Goal: Task Accomplishment & Management: Use online tool/utility

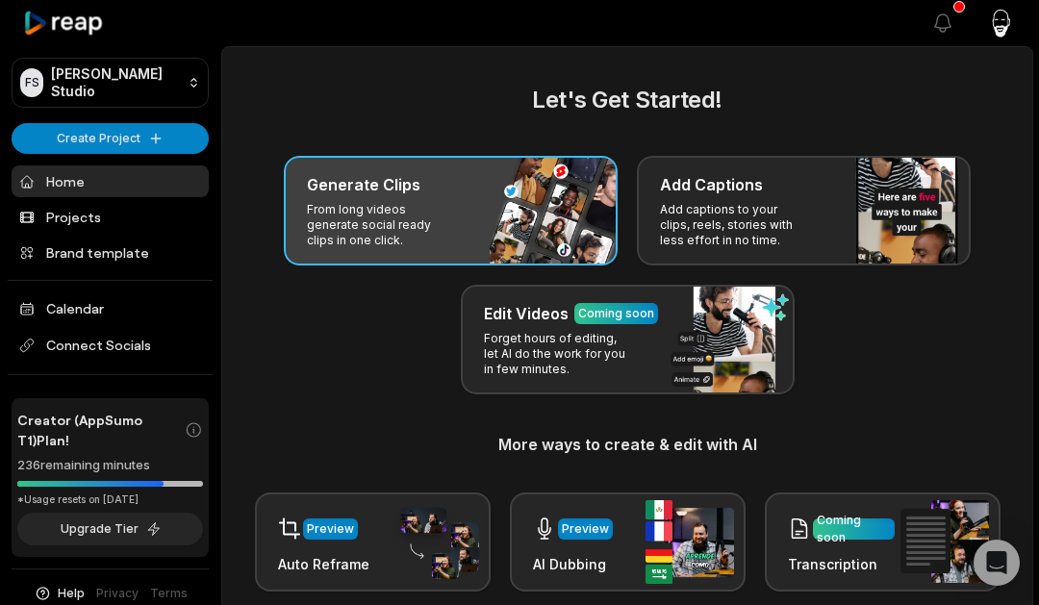
click at [462, 210] on div "Generate Clips From long videos generate social ready clips in one click." at bounding box center [451, 211] width 334 height 110
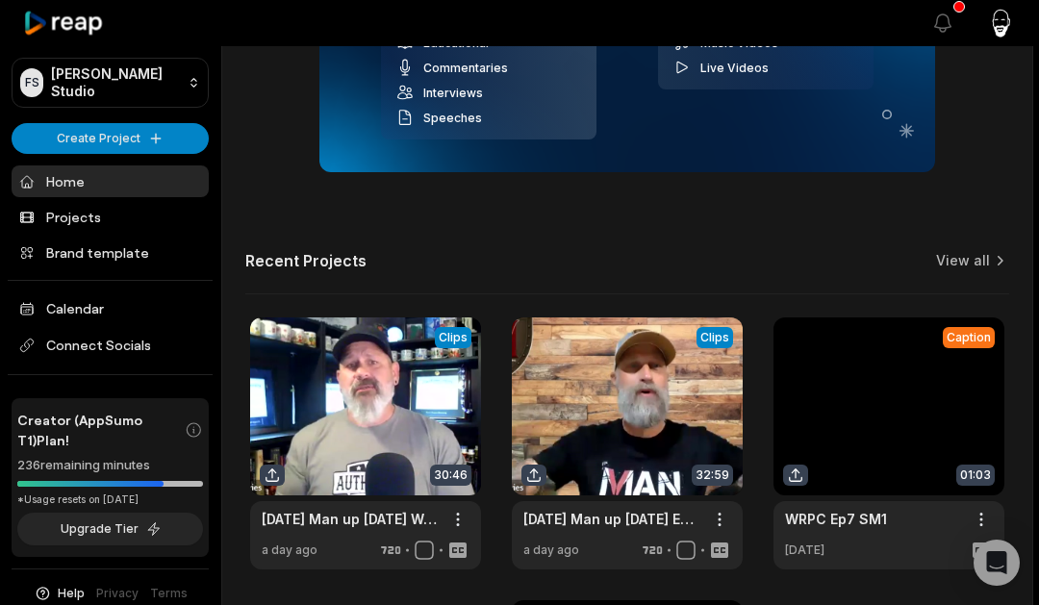
scroll to position [388, 0]
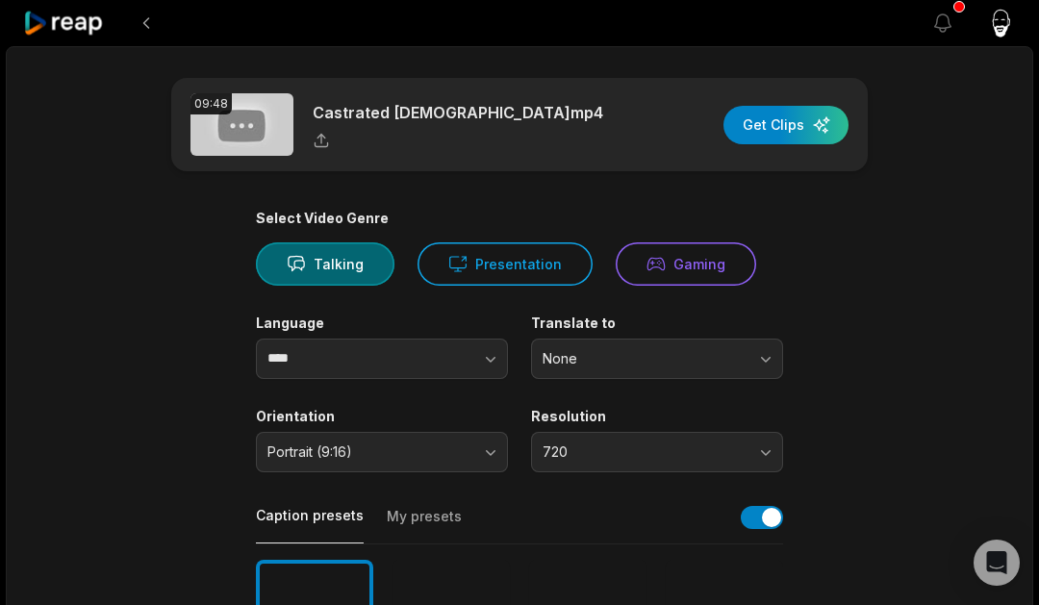
scroll to position [126, 0]
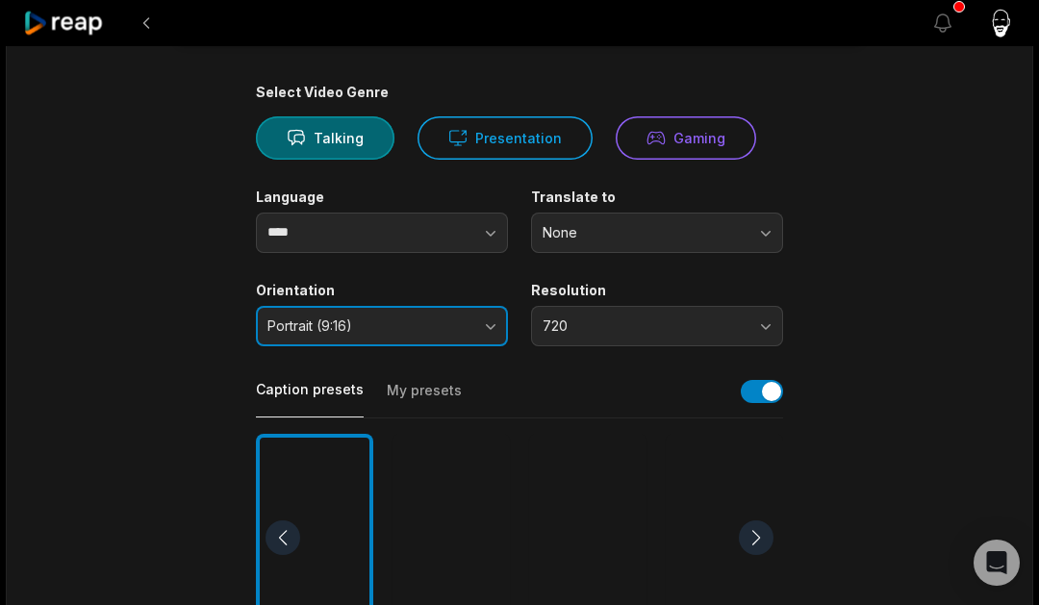
click at [477, 331] on button "Portrait (9:16)" at bounding box center [382, 326] width 252 height 40
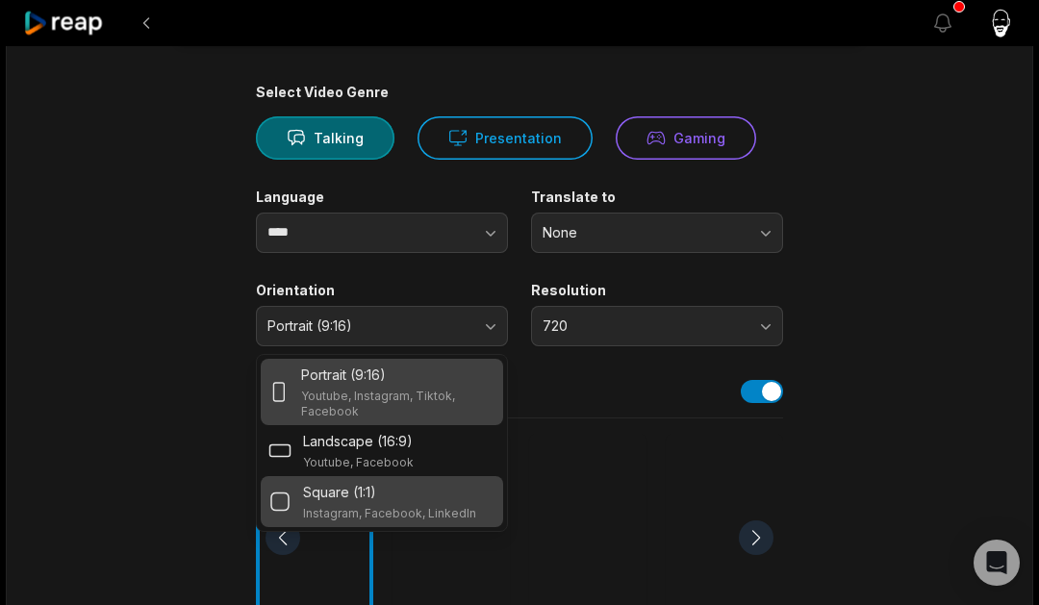
click at [406, 482] on div "Square (1:1)" at bounding box center [389, 492] width 173 height 20
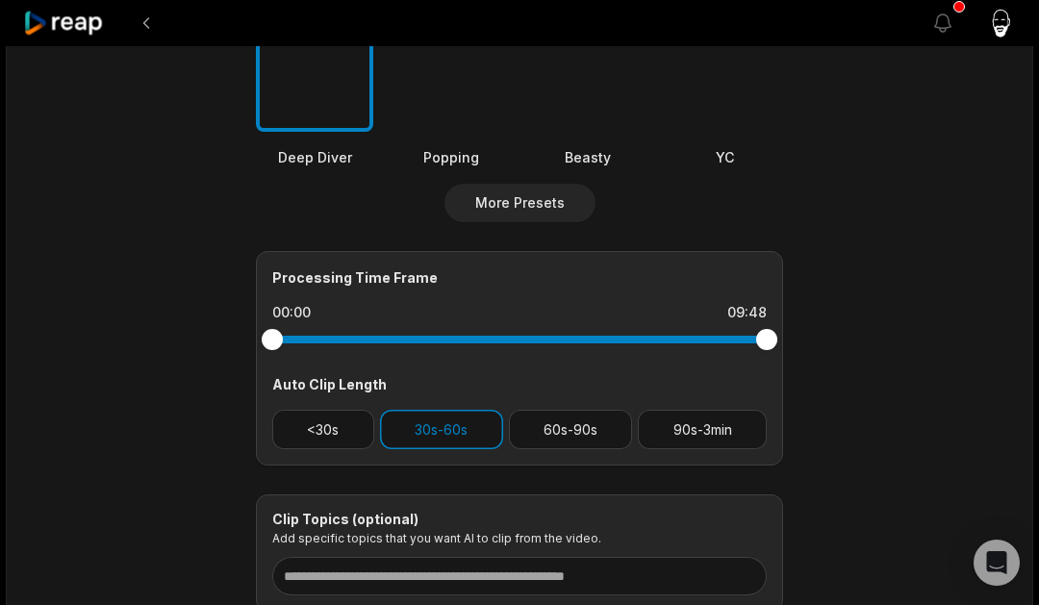
scroll to position [643, 0]
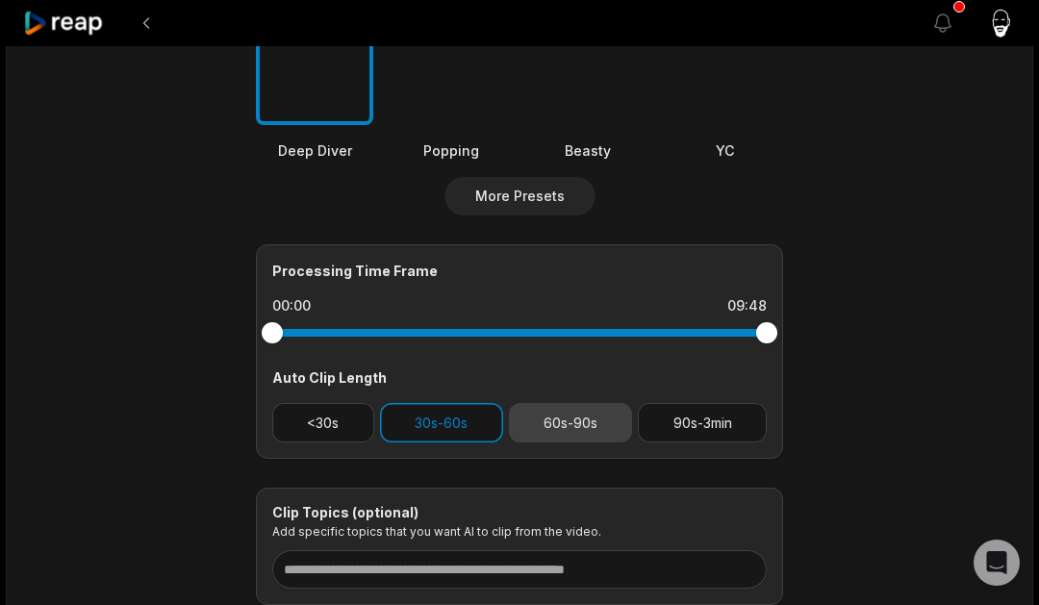
click at [544, 419] on button "60s-90s" at bounding box center [571, 422] width 124 height 39
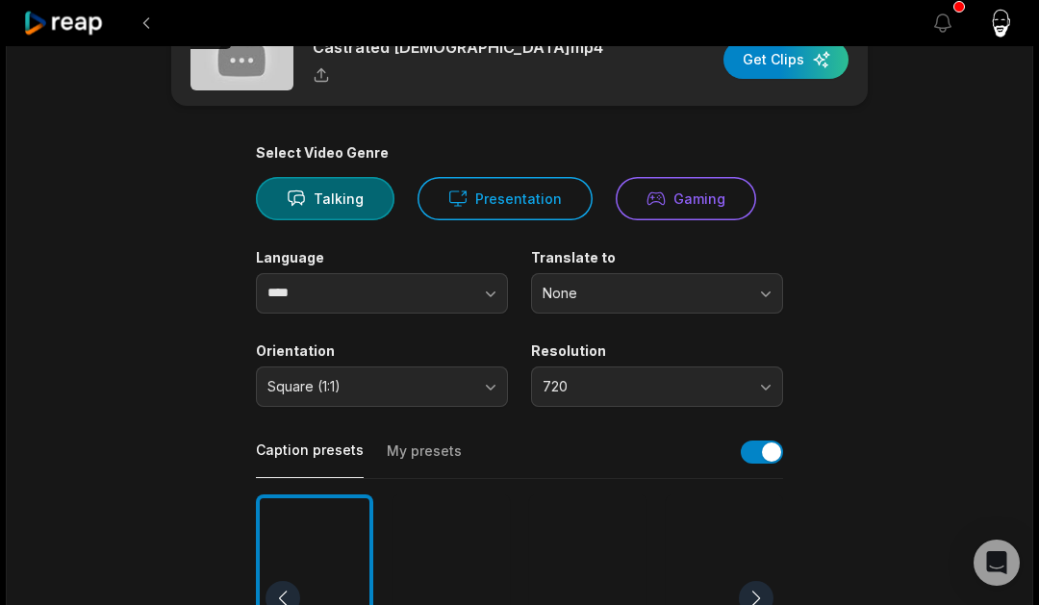
scroll to position [0, 0]
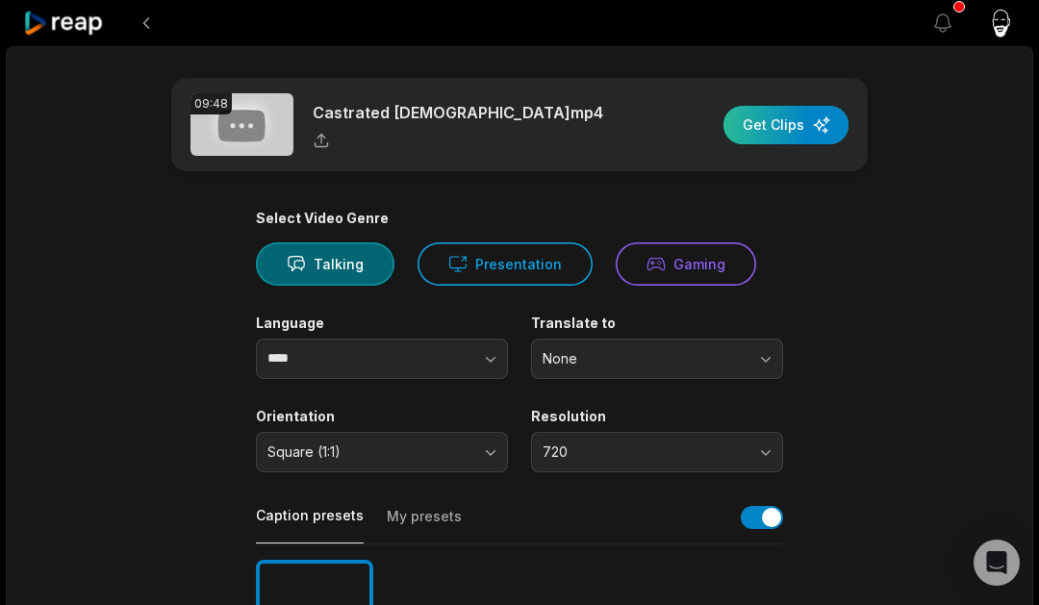
click at [759, 134] on div "button" at bounding box center [786, 125] width 125 height 38
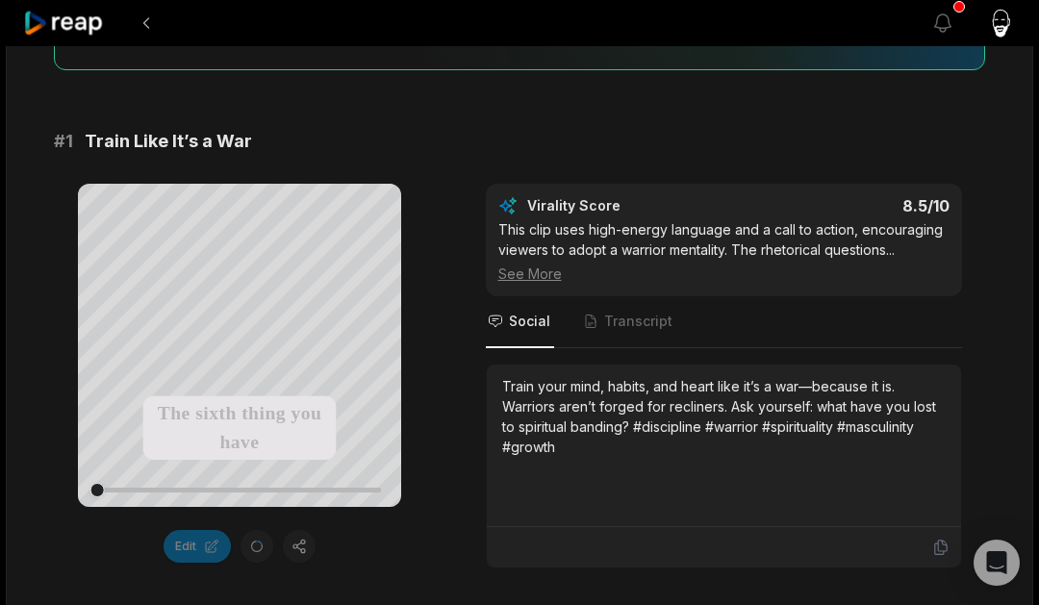
scroll to position [268, 0]
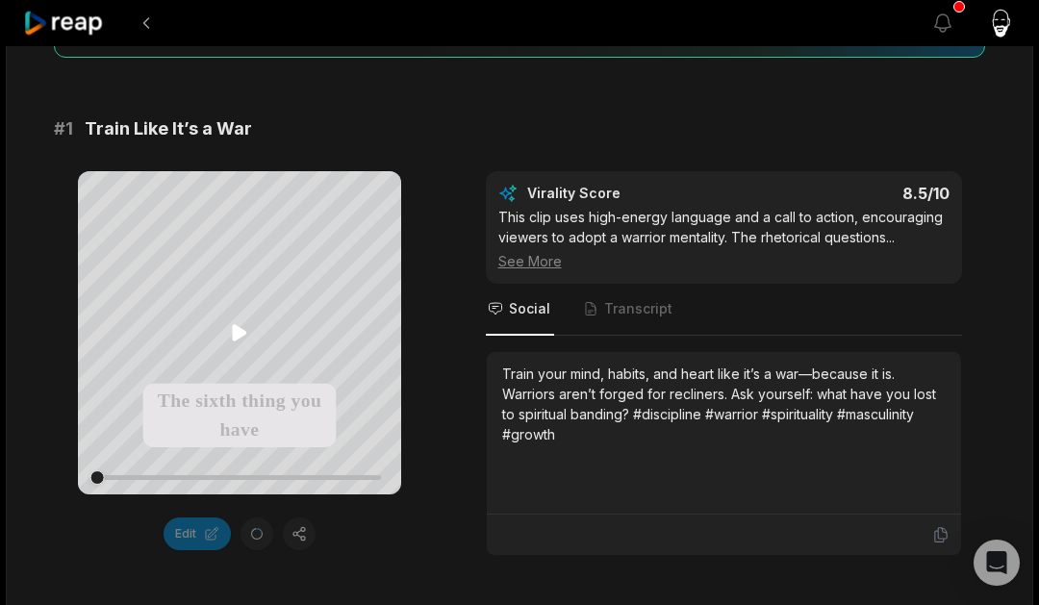
click at [241, 327] on icon at bounding box center [239, 332] width 23 height 23
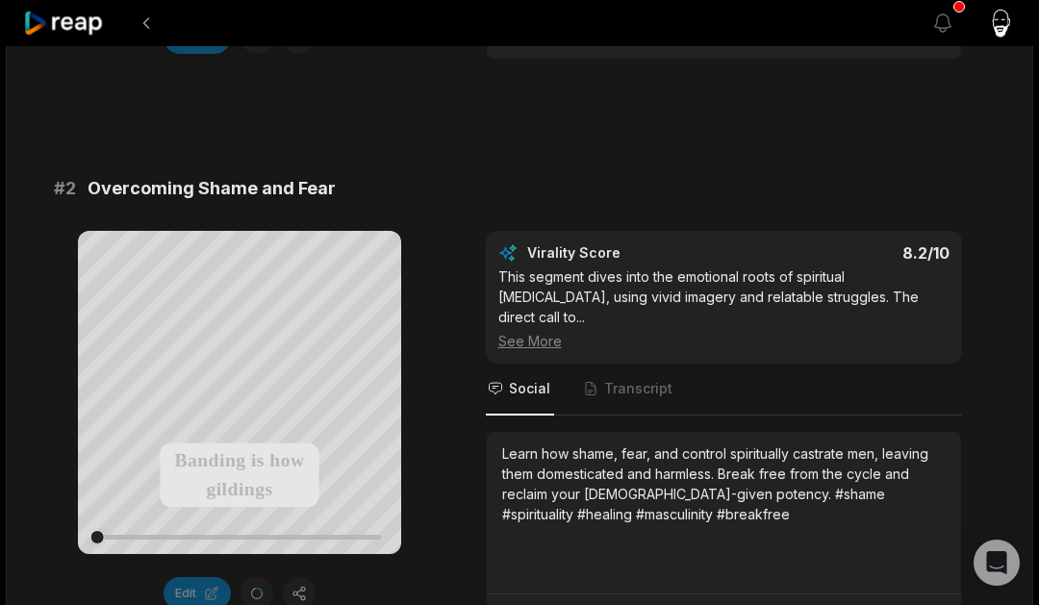
scroll to position [773, 0]
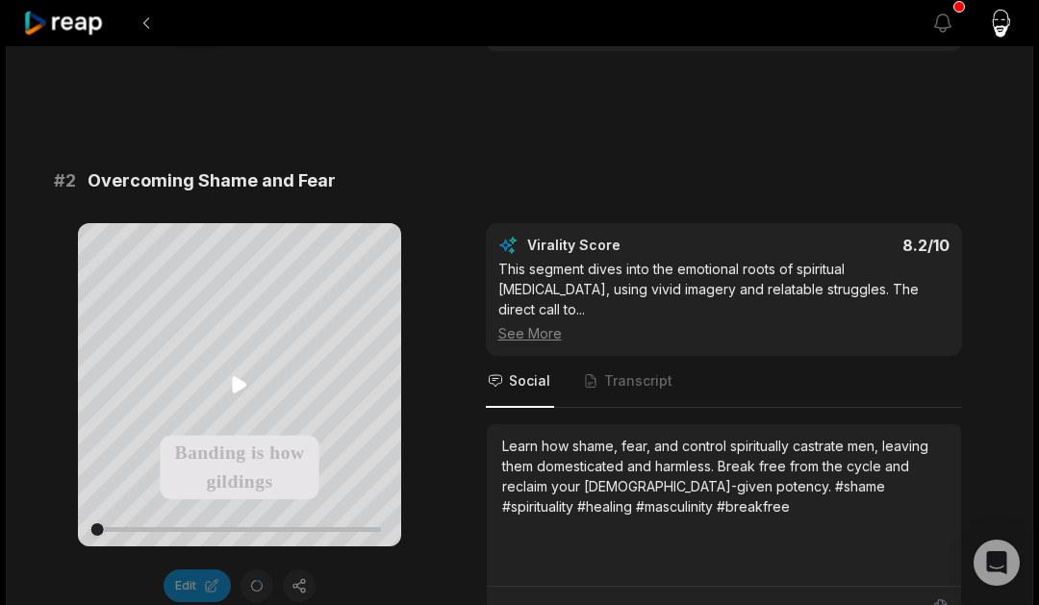
click at [236, 390] on icon at bounding box center [239, 385] width 14 height 16
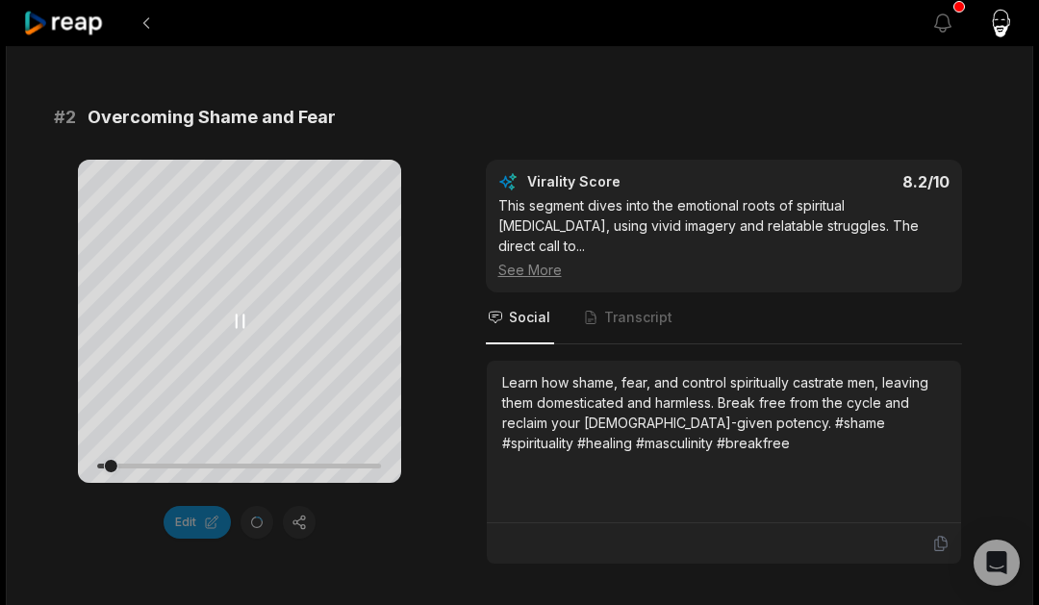
scroll to position [842, 0]
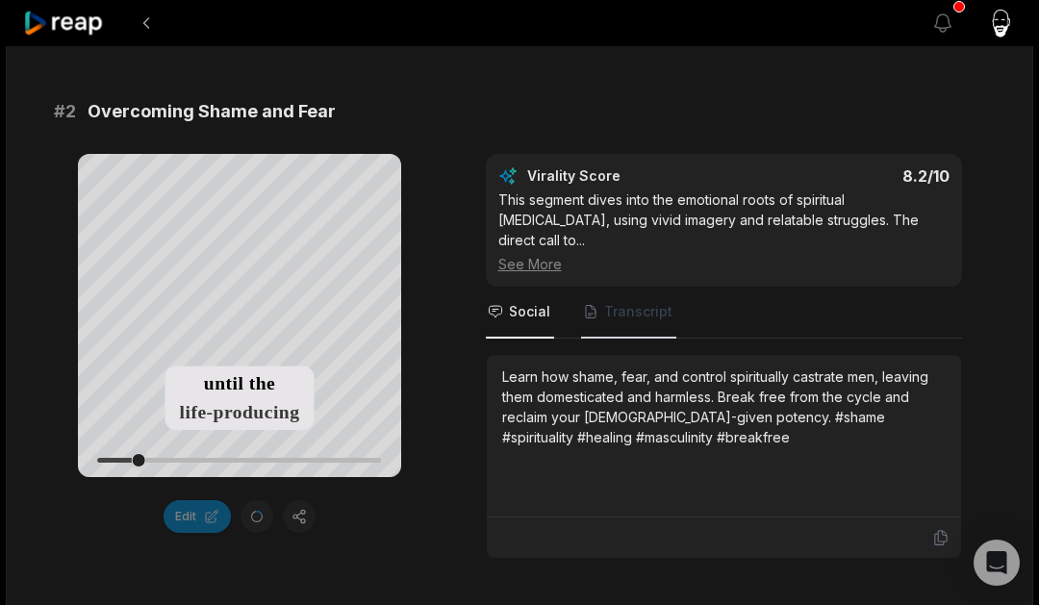
click at [649, 302] on span "Transcript" at bounding box center [638, 311] width 68 height 19
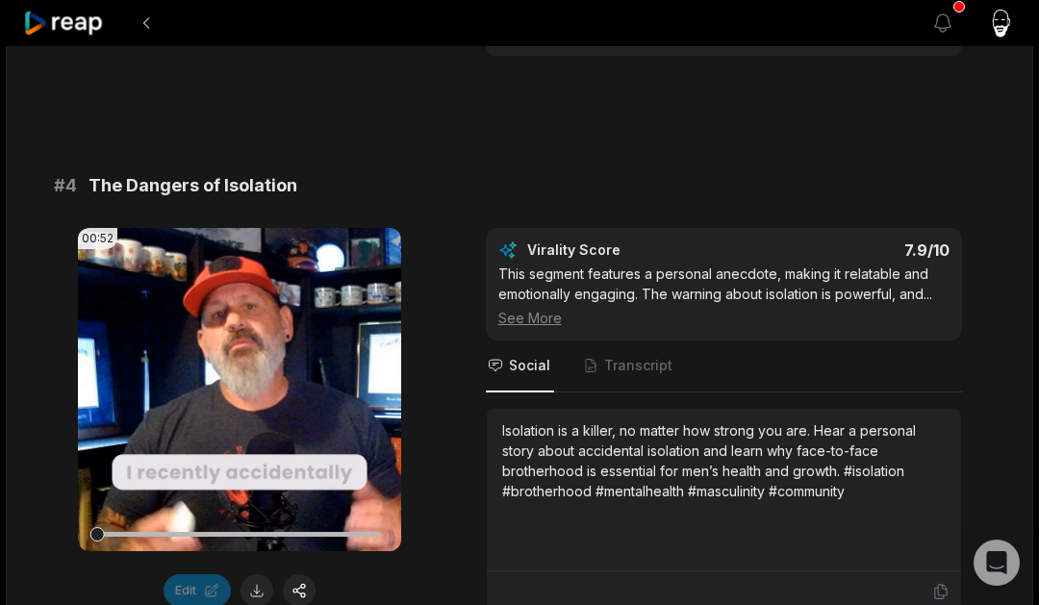
scroll to position [1925, 0]
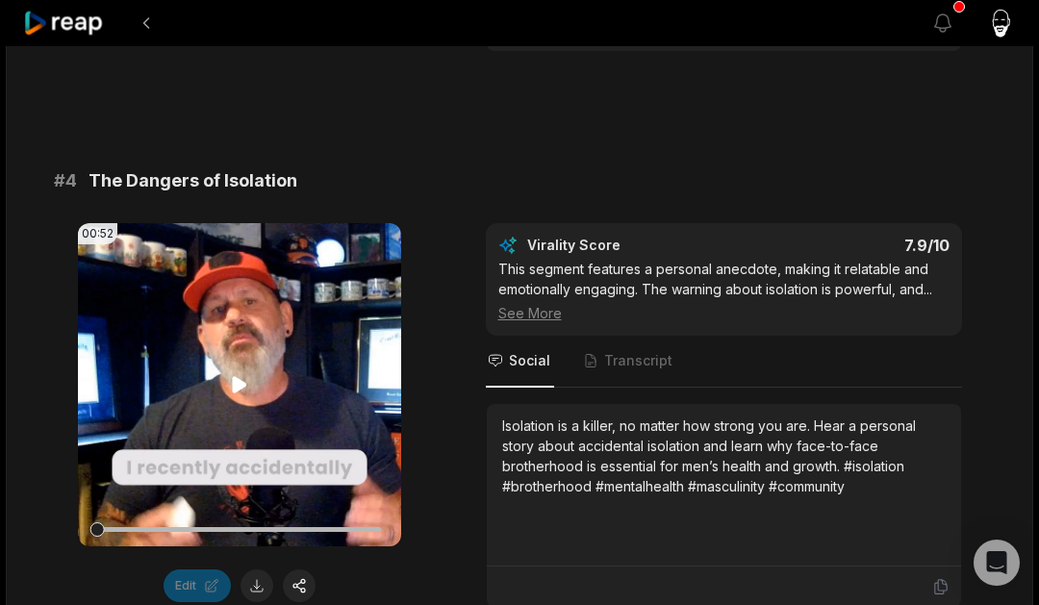
click at [246, 373] on icon at bounding box center [239, 384] width 23 height 23
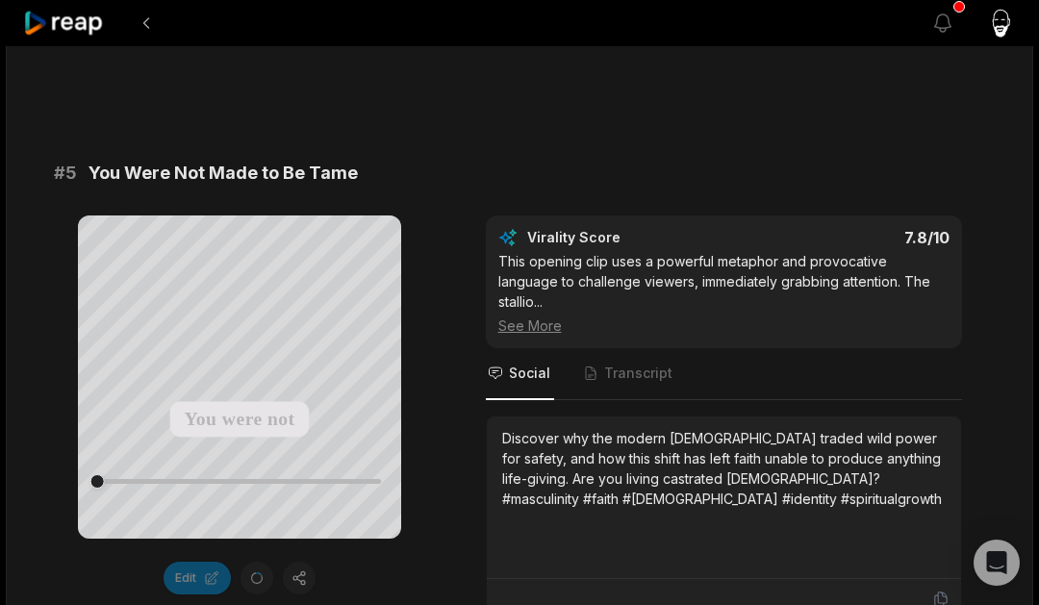
scroll to position [2493, 0]
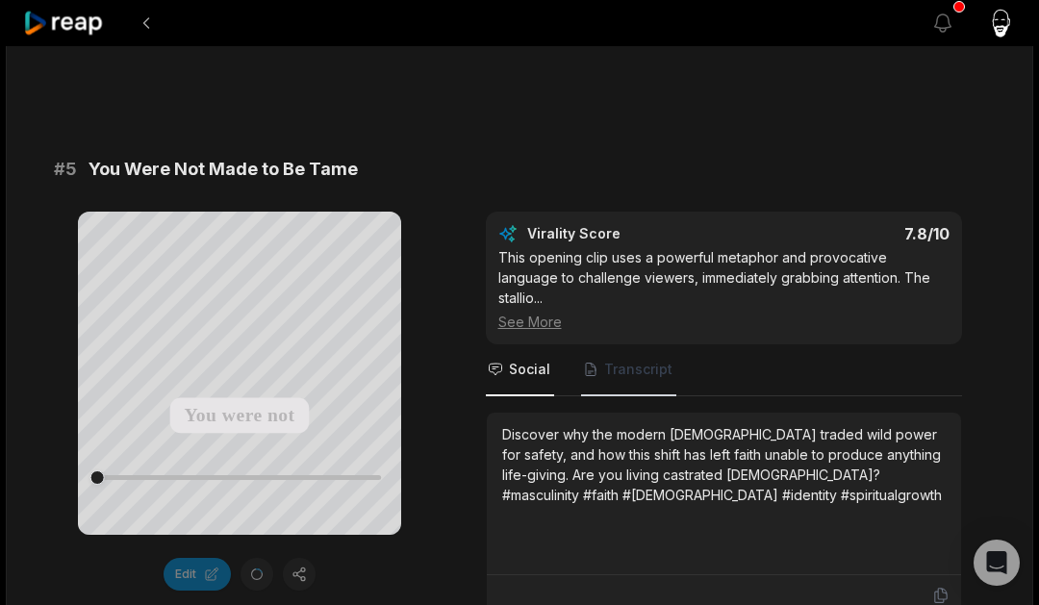
click at [607, 360] on span "Transcript" at bounding box center [638, 369] width 68 height 19
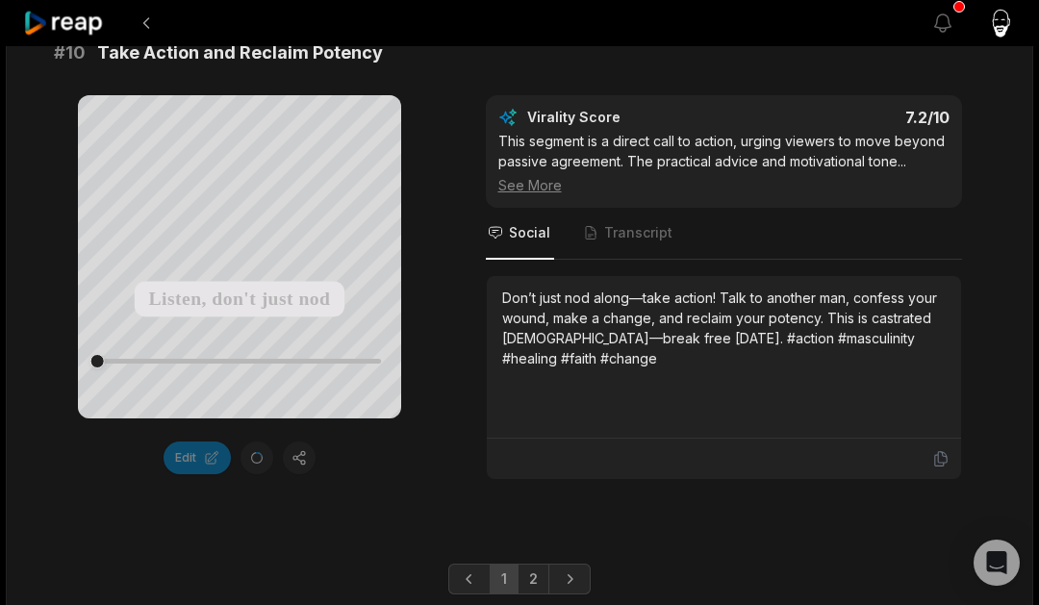
scroll to position [5456, 0]
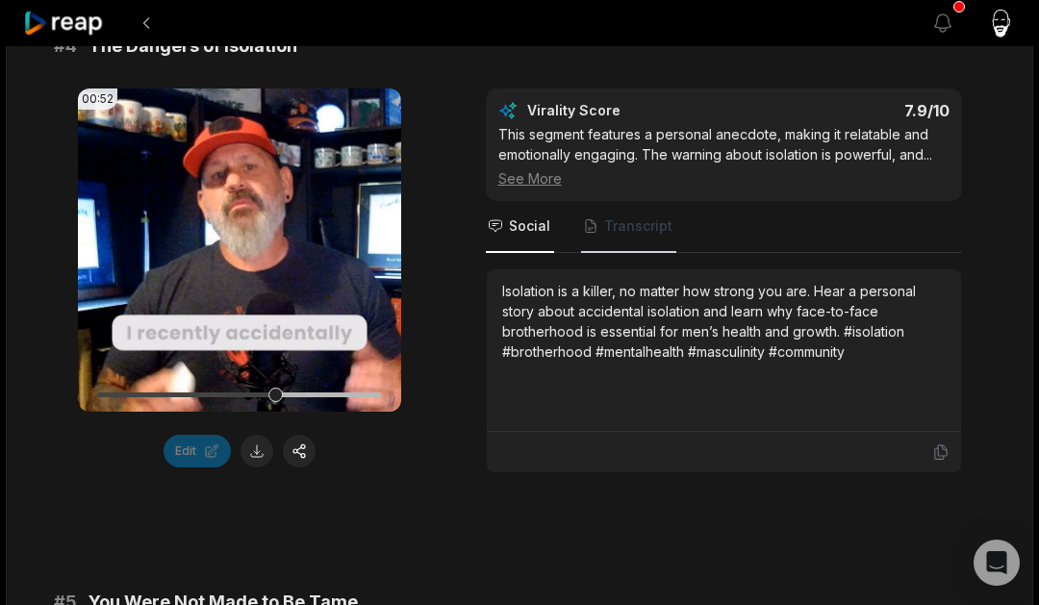
click at [617, 201] on span "Transcript" at bounding box center [628, 227] width 95 height 52
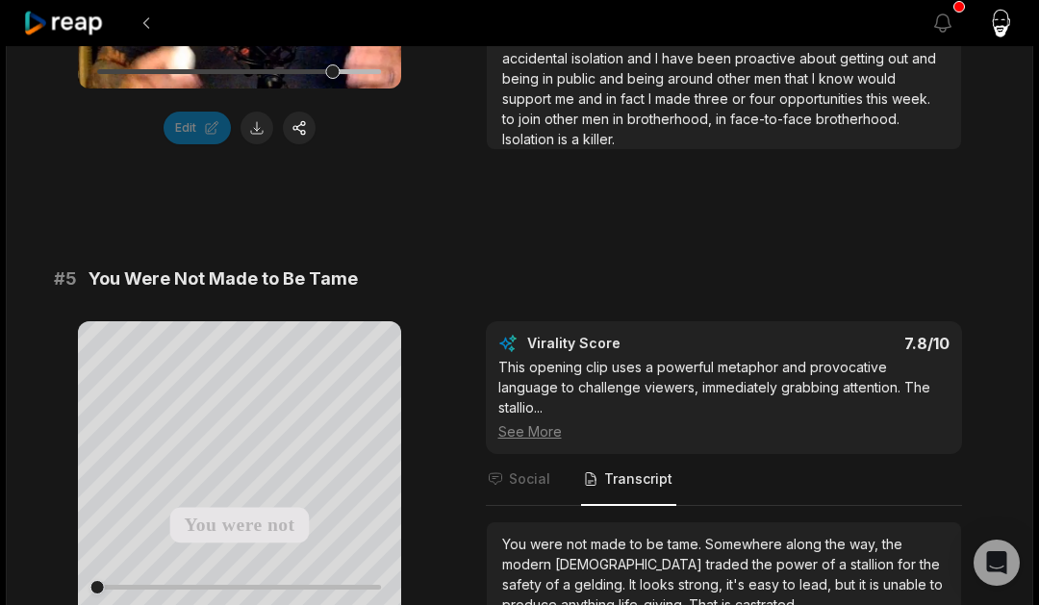
scroll to position [2387, 0]
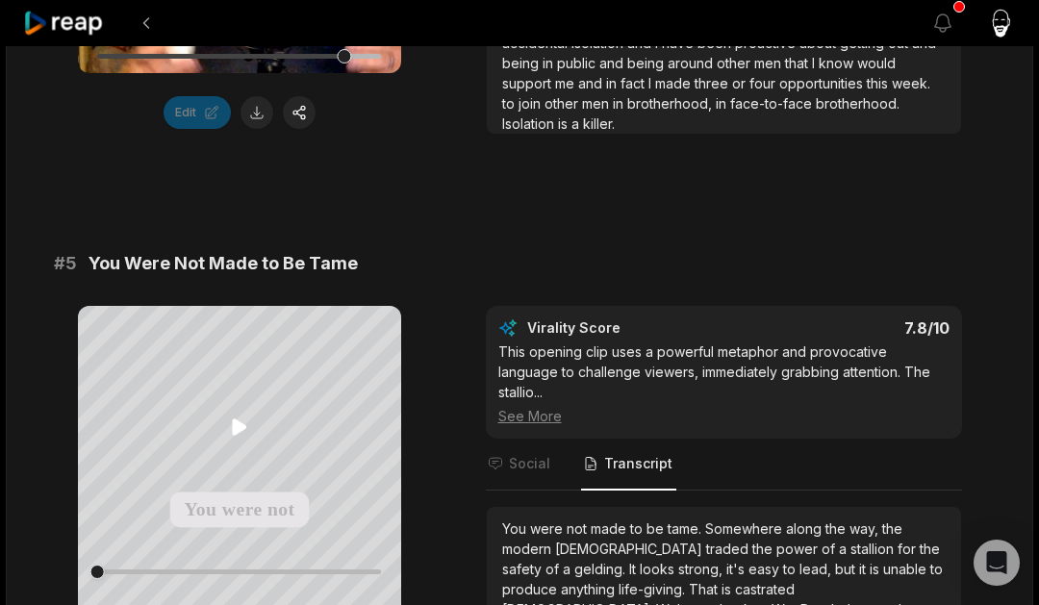
click at [241, 431] on icon at bounding box center [239, 427] width 23 height 23
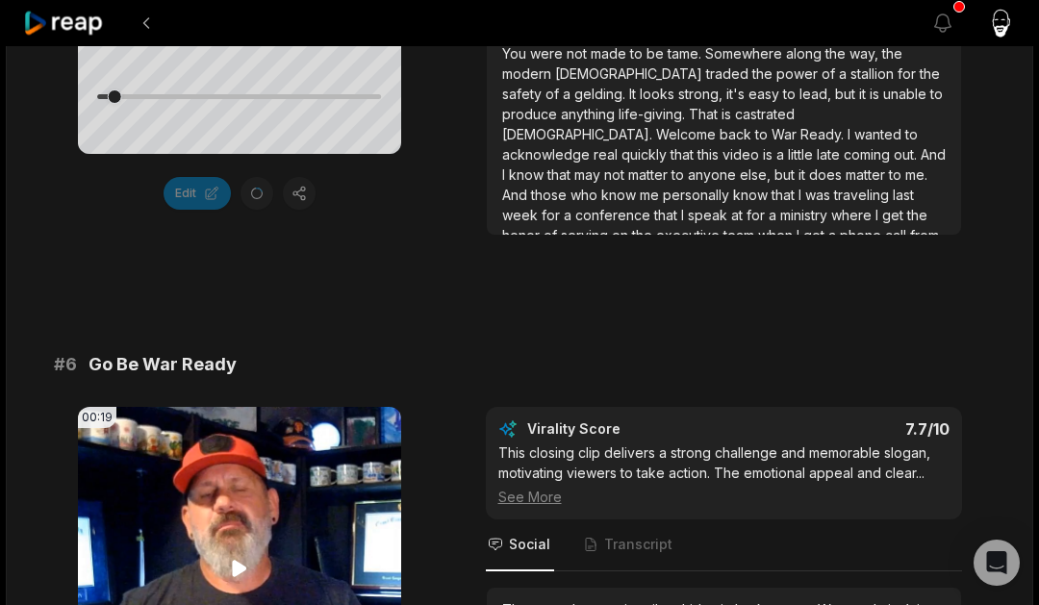
scroll to position [2877, 0]
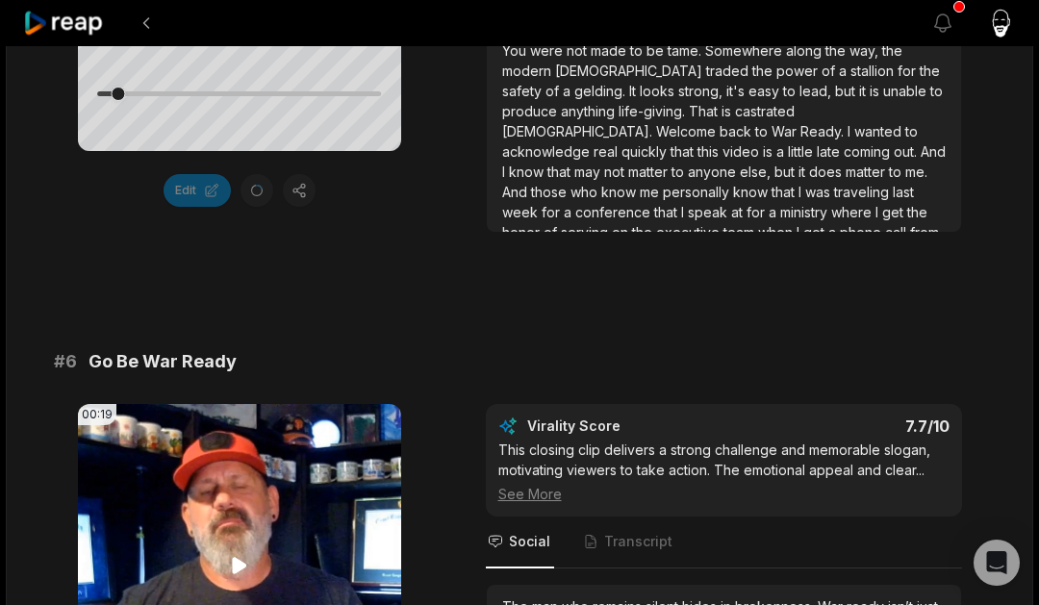
click at [223, 504] on video "Your browser does not support mp4 format." at bounding box center [239, 565] width 323 height 323
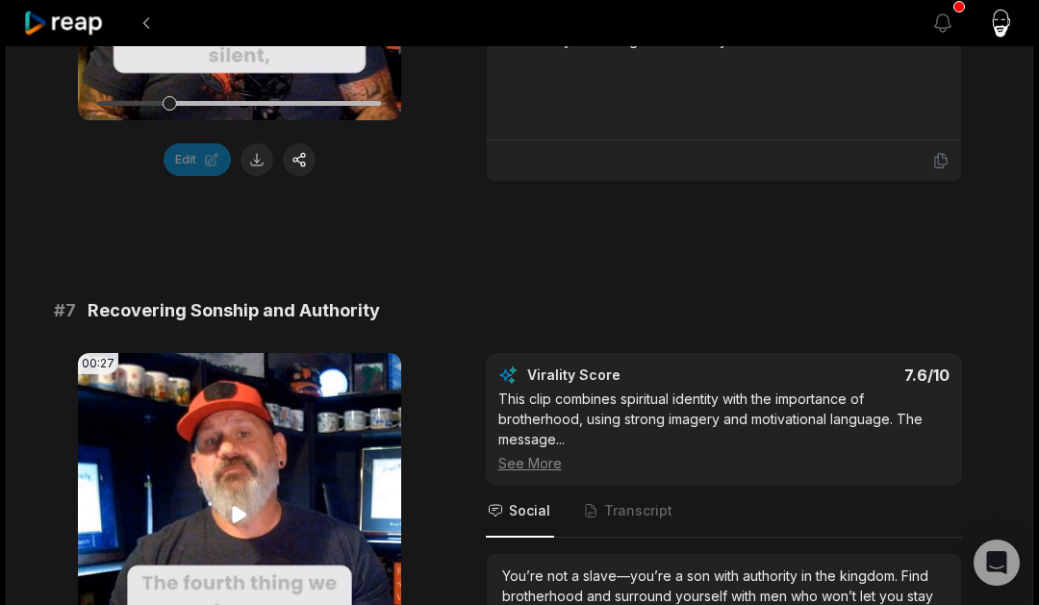
scroll to position [3487, 0]
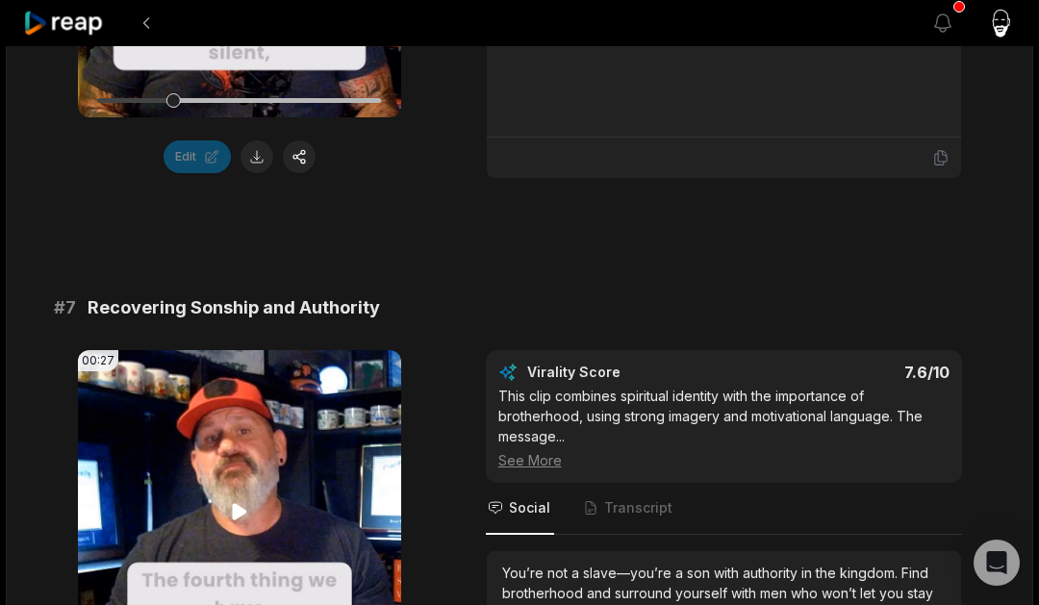
click at [231, 500] on icon at bounding box center [239, 511] width 23 height 23
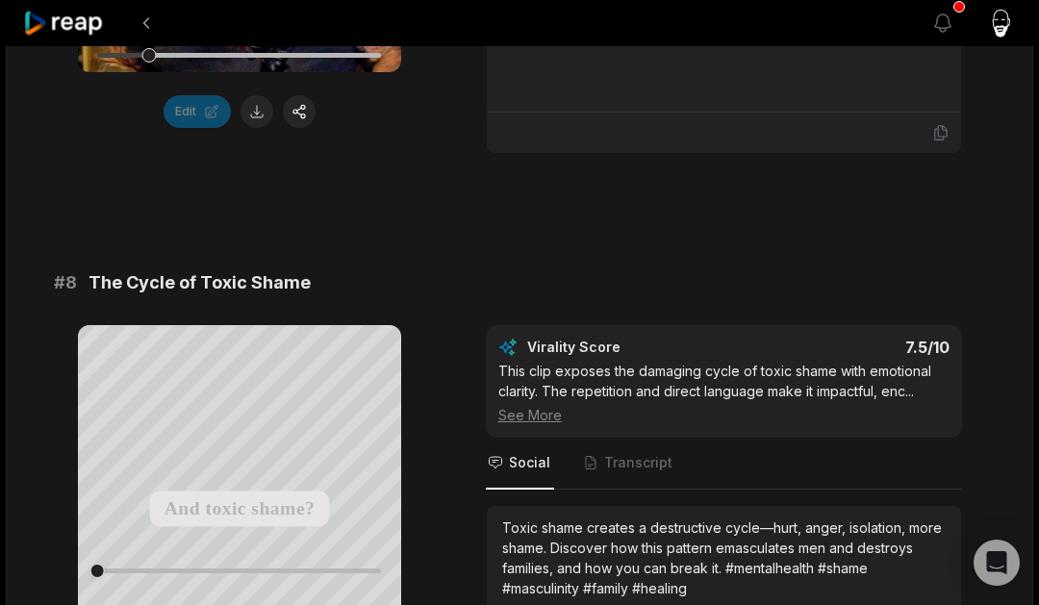
scroll to position [4094, 0]
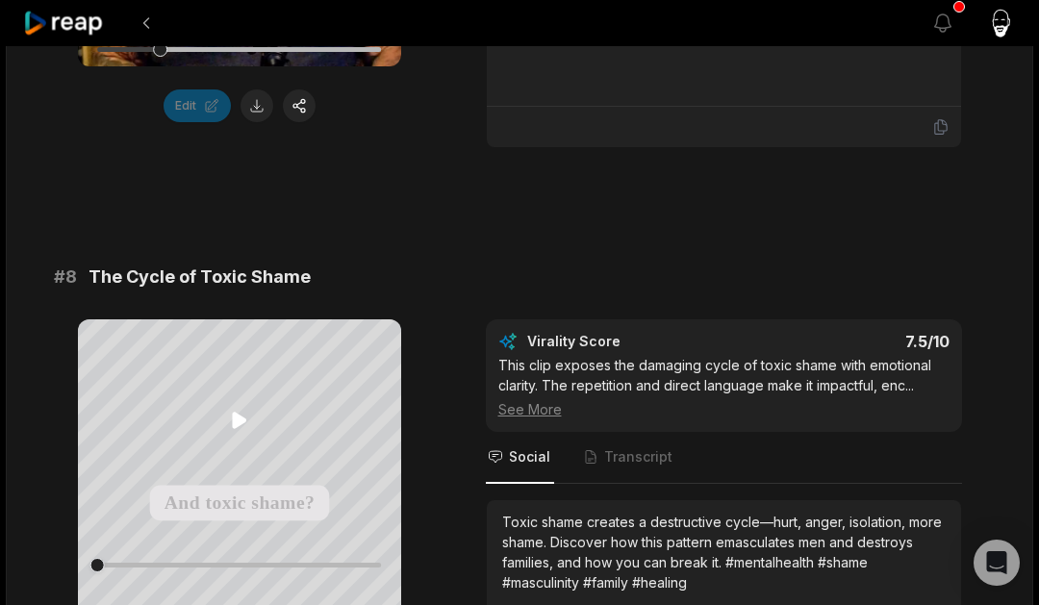
click at [245, 419] on icon at bounding box center [239, 420] width 23 height 23
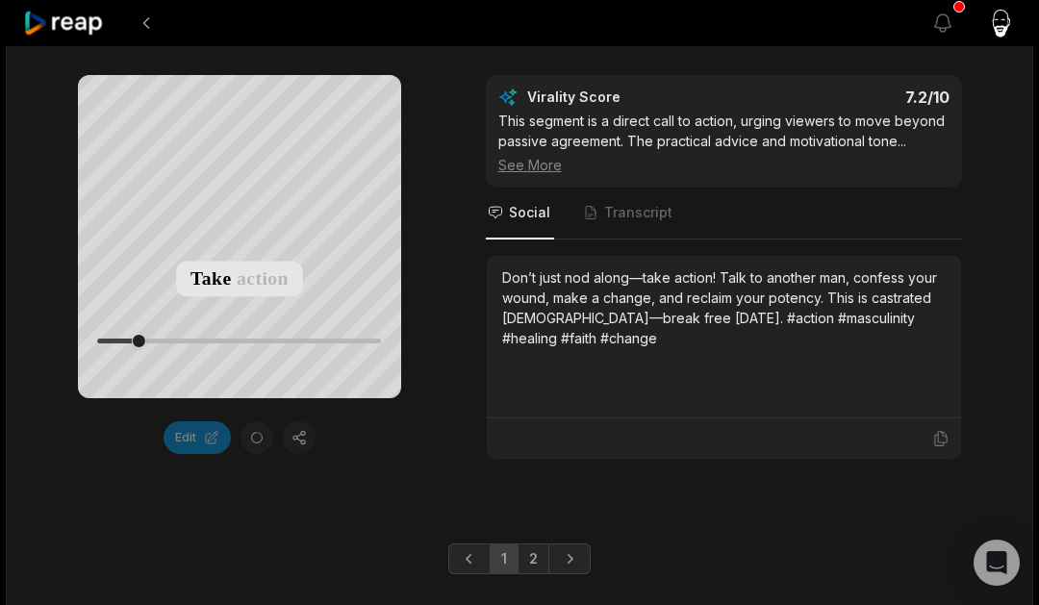
scroll to position [5456, 0]
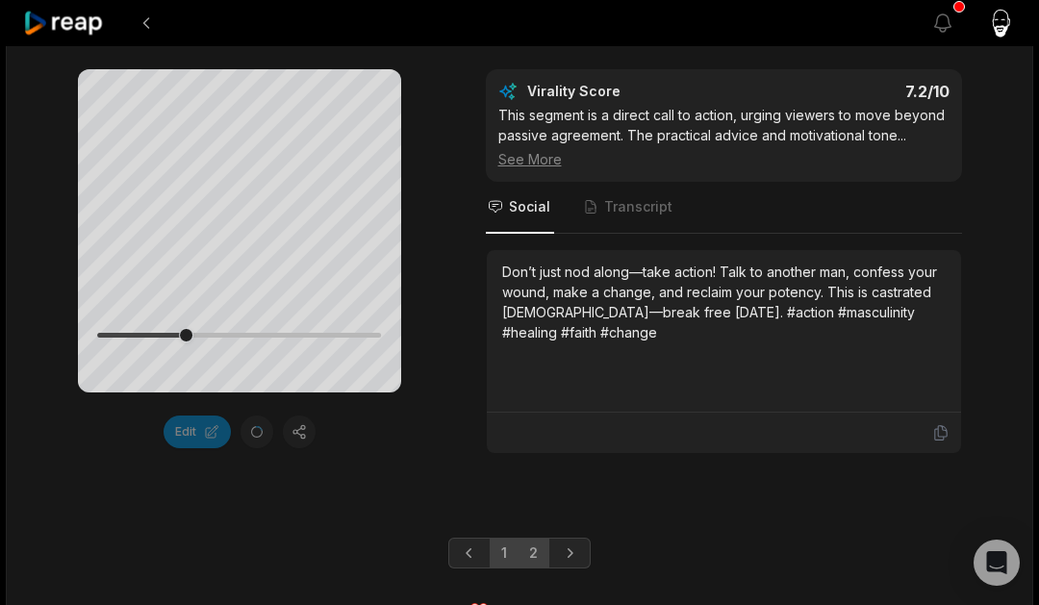
click at [527, 538] on link "2" at bounding box center [534, 553] width 32 height 31
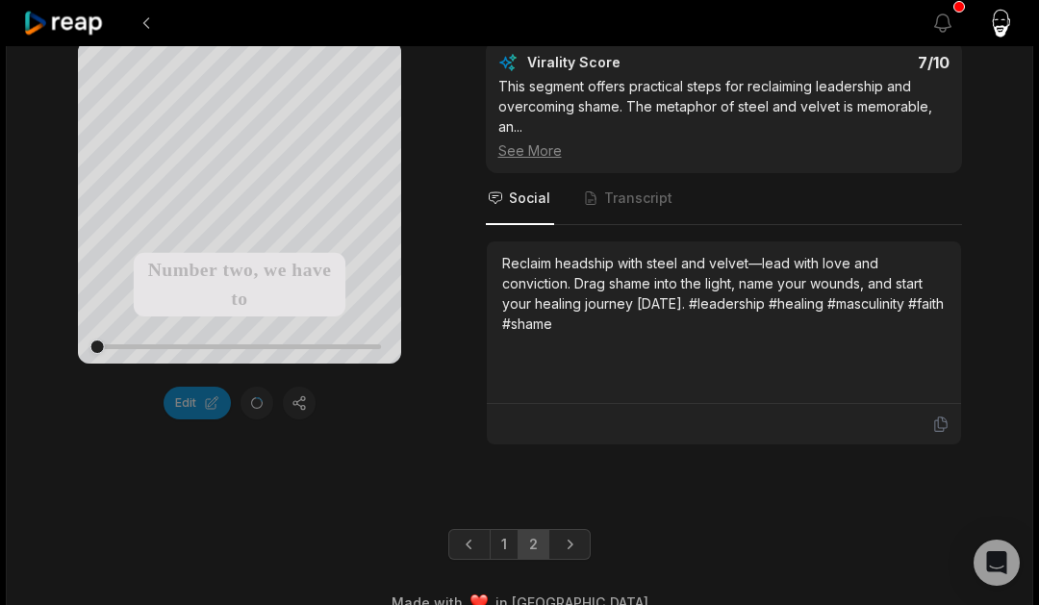
scroll to position [356, 0]
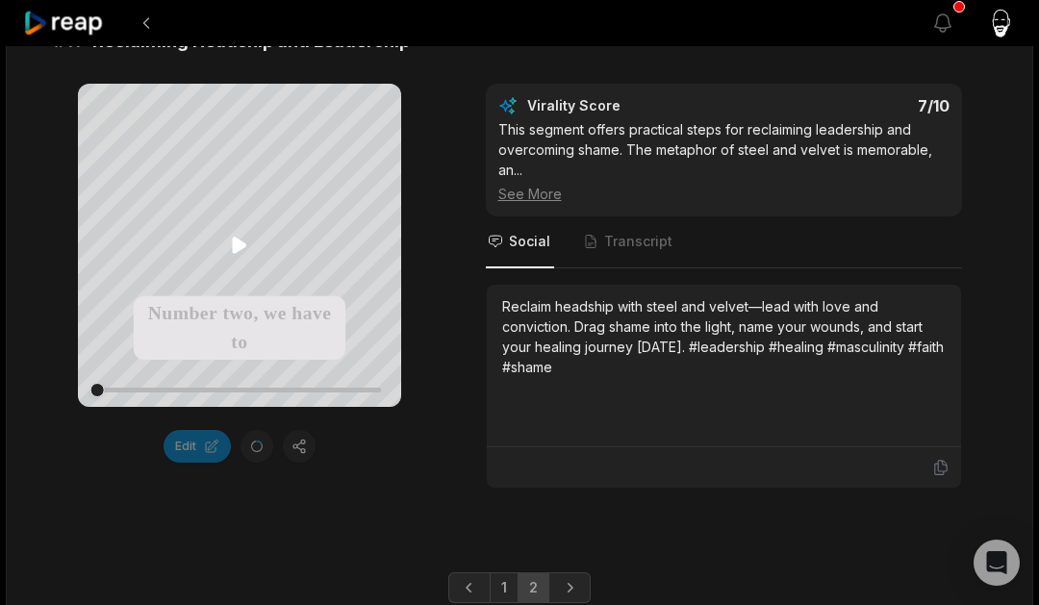
click at [241, 253] on icon at bounding box center [239, 245] width 23 height 23
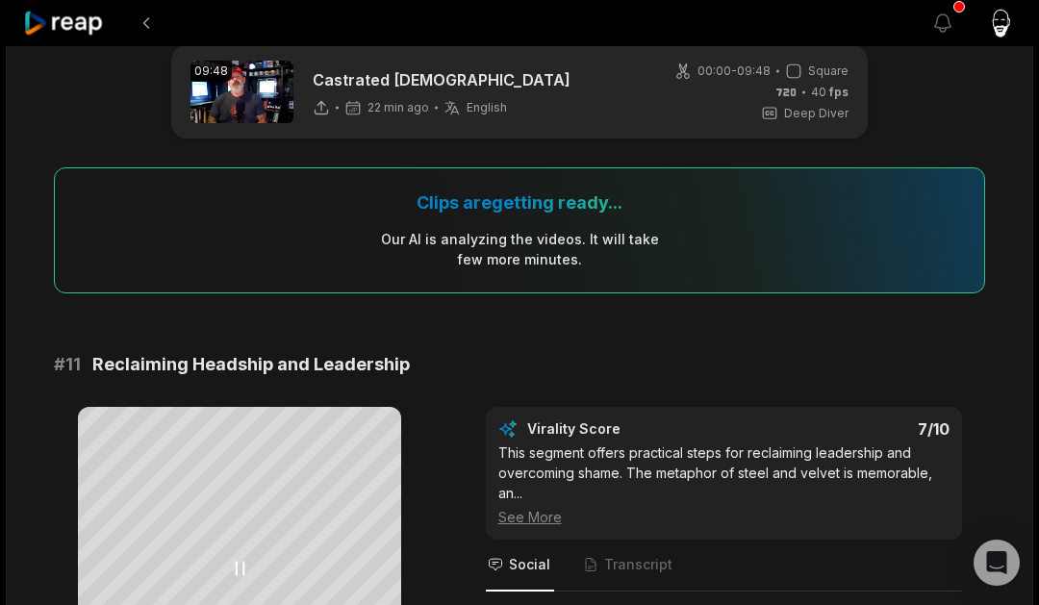
scroll to position [0, 0]
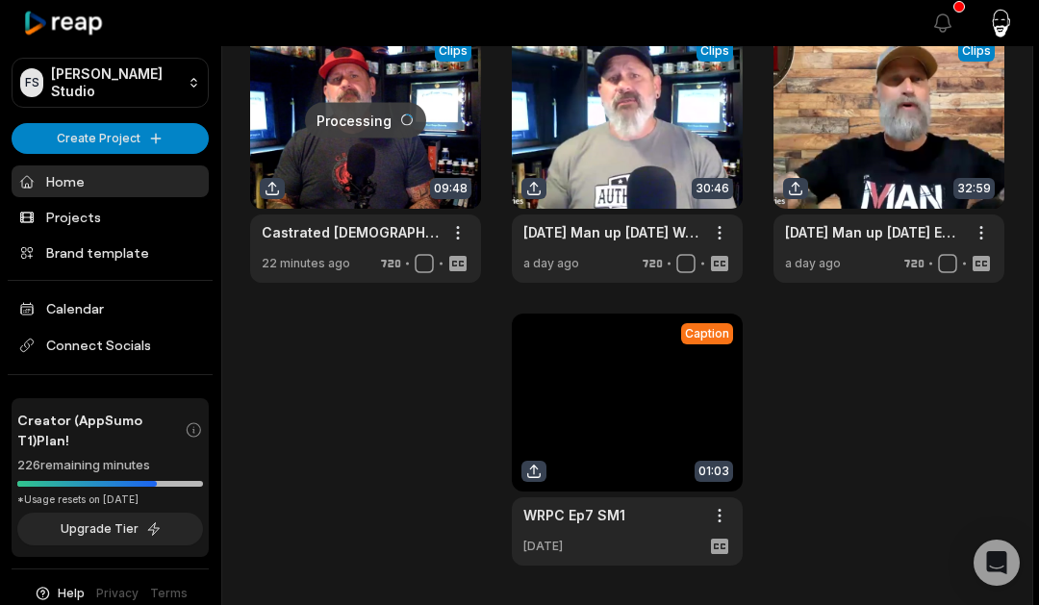
scroll to position [805, 0]
